Goal: Information Seeking & Learning: Learn about a topic

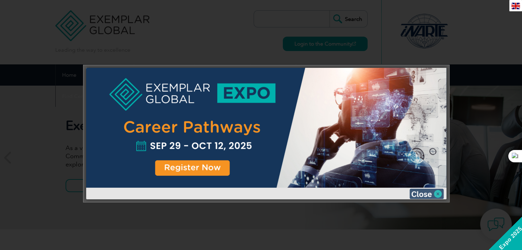
click at [422, 192] on img at bounding box center [426, 194] width 34 height 10
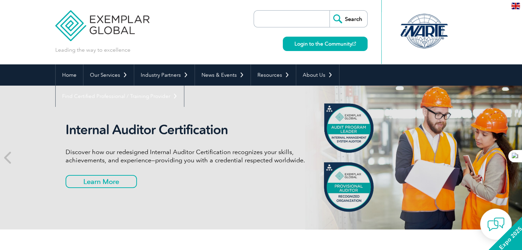
click at [284, 17] on input "search" at bounding box center [293, 19] width 72 height 16
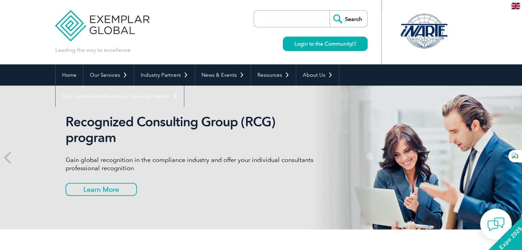
type input "42001"
click at [348, 20] on input "Search" at bounding box center [348, 19] width 38 height 16
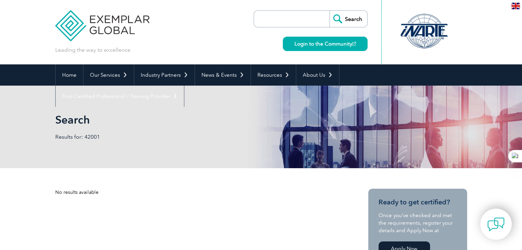
click at [306, 20] on input "search" at bounding box center [293, 19] width 72 height 16
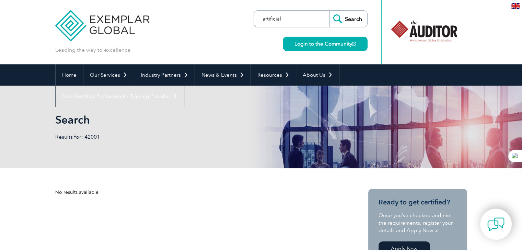
type input "artificial"
click at [329, 11] on input "Search" at bounding box center [348, 19] width 38 height 16
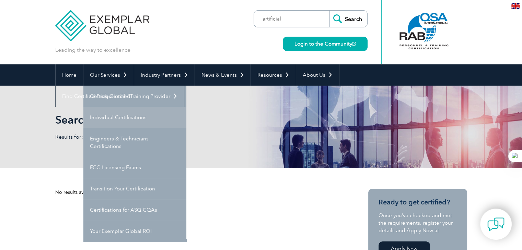
click at [126, 117] on link "Individual Certifications" at bounding box center [134, 117] width 103 height 21
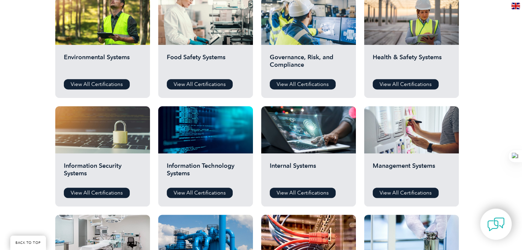
scroll to position [263, 0]
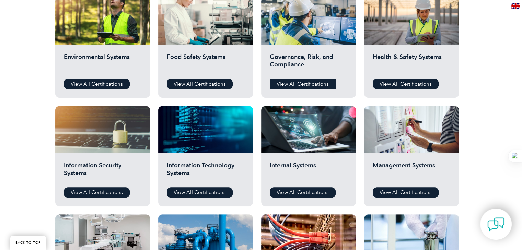
click at [289, 84] on link "View All Certifications" at bounding box center [303, 84] width 66 height 10
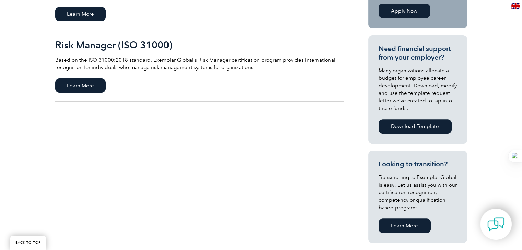
scroll to position [263, 0]
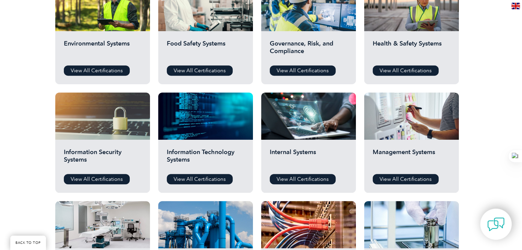
scroll to position [263, 0]
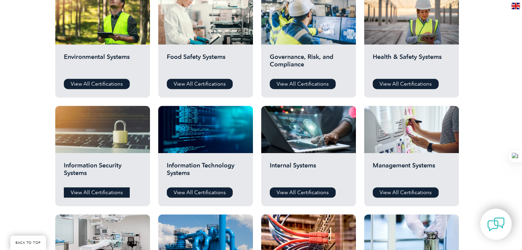
click at [101, 194] on link "View All Certifications" at bounding box center [97, 193] width 66 height 10
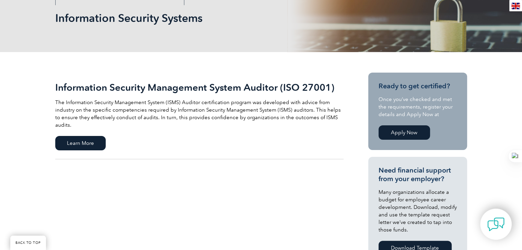
scroll to position [103, 0]
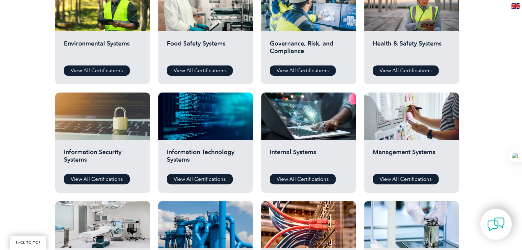
scroll to position [263, 0]
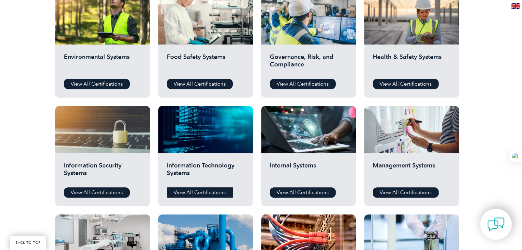
click at [204, 193] on link "View All Certifications" at bounding box center [200, 193] width 66 height 10
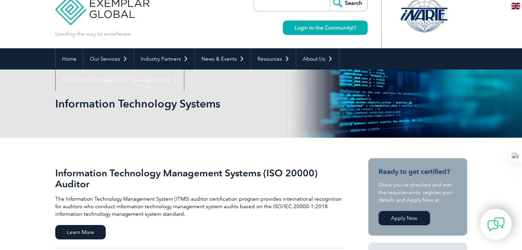
scroll to position [57, 0]
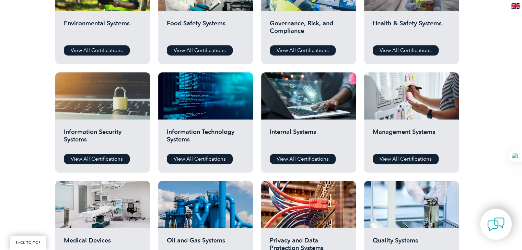
scroll to position [333, 0]
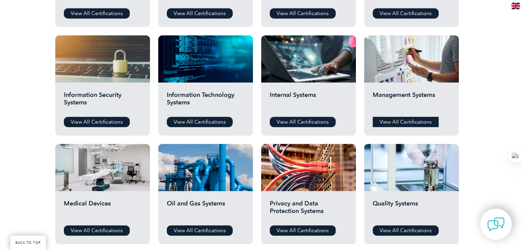
click at [406, 120] on link "View All Certifications" at bounding box center [405, 122] width 66 height 10
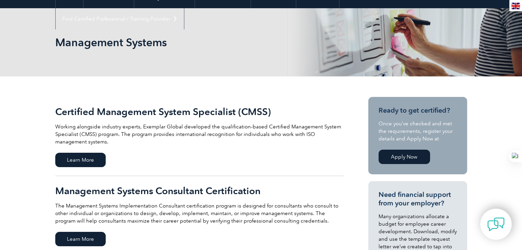
scroll to position [80, 0]
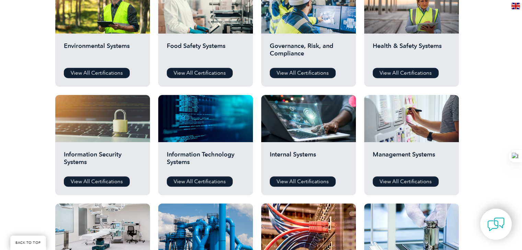
scroll to position [274, 0]
